Goal: Navigation & Orientation: Find specific page/section

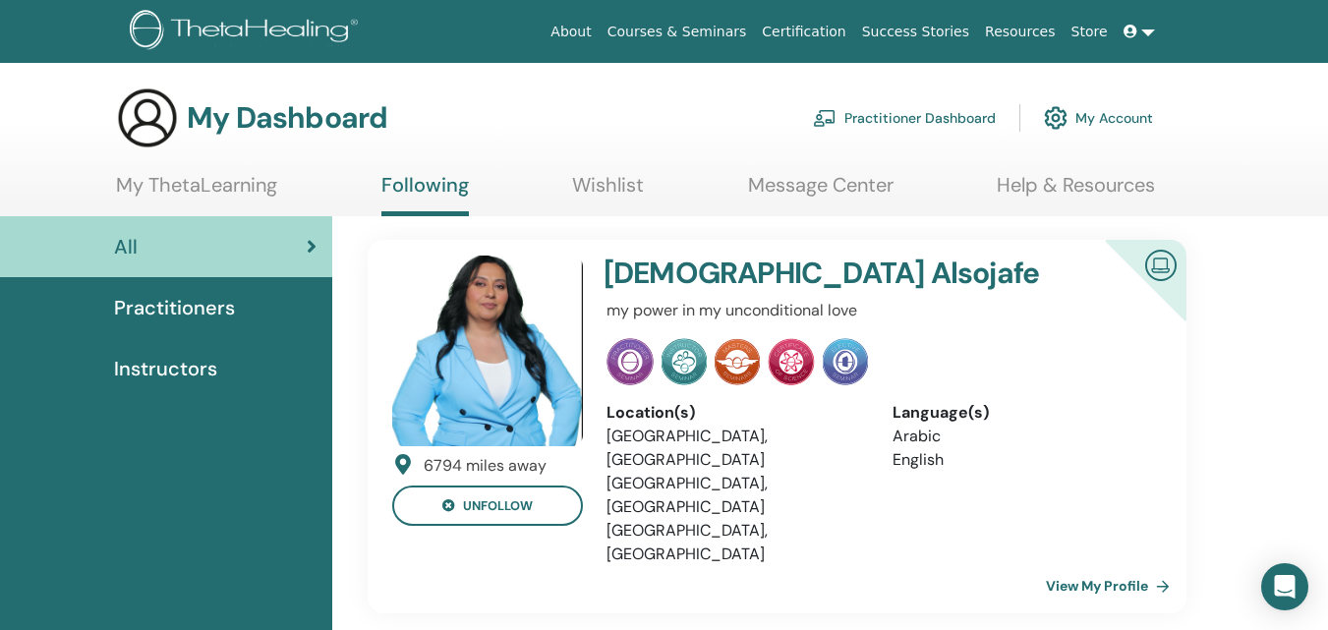
click at [853, 29] on link "Certification" at bounding box center [803, 32] width 99 height 36
click at [1095, 115] on link "My Account" at bounding box center [1098, 117] width 109 height 43
